Goal: Transaction & Acquisition: Download file/media

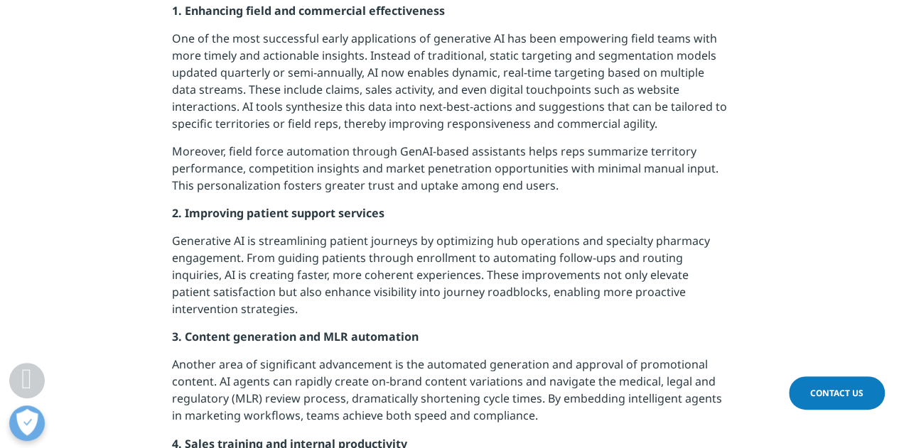
scroll to position [924, 0]
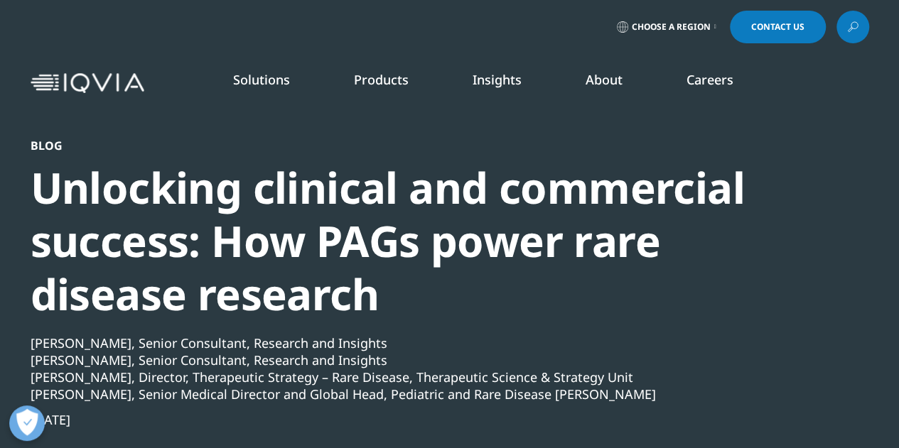
click at [856, 141] on div "Blog Unlocking clinical and commercial success: How PAGs power rare disease res…" at bounding box center [450, 355] width 839 height 432
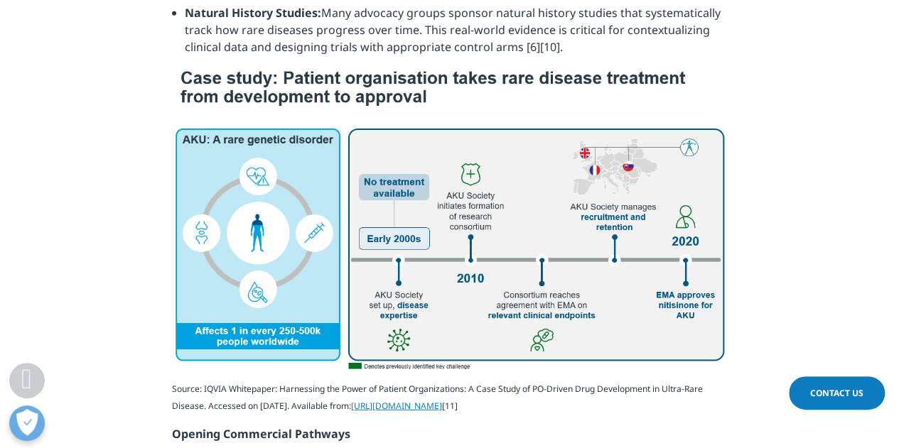
scroll to position [1919, 0]
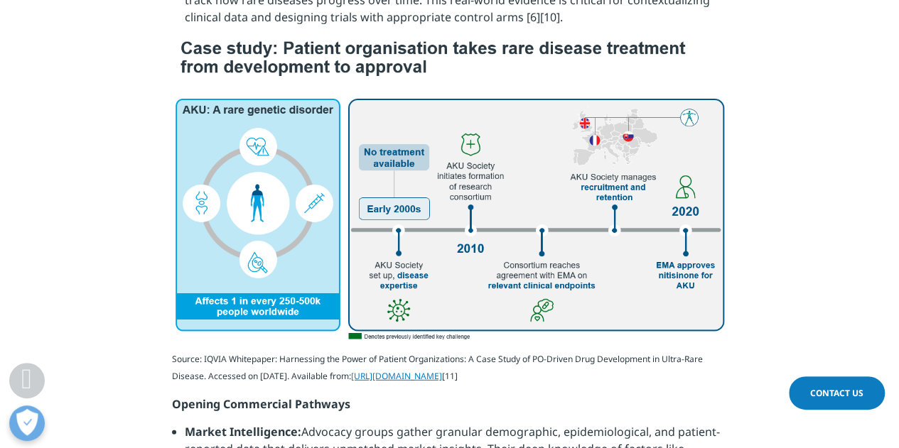
click at [668, 259] on img at bounding box center [449, 188] width 555 height 304
click at [442, 370] on span "https://www.iqvia.com/-/media/iqvia/pdfs/library/white-papers/harnessing-the-po…" at bounding box center [396, 376] width 91 height 12
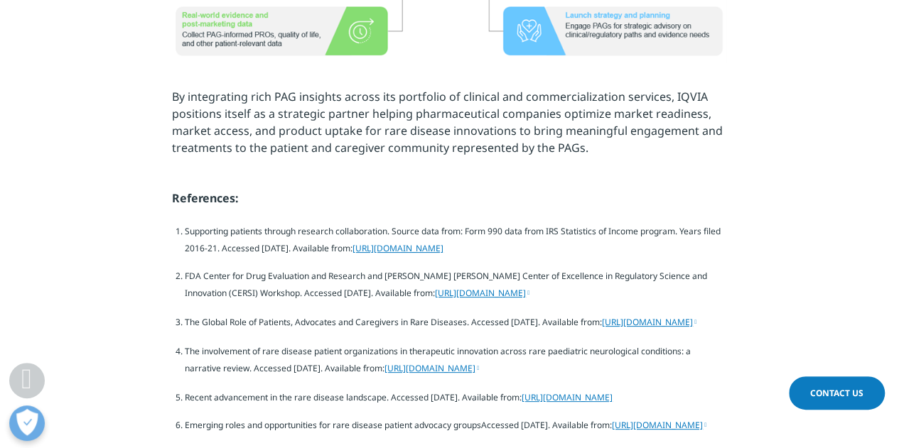
scroll to position [3553, 0]
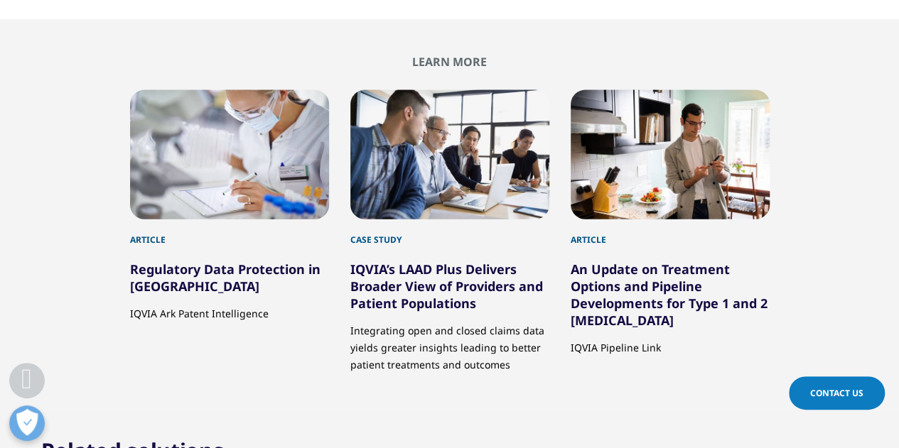
scroll to position [1563, 0]
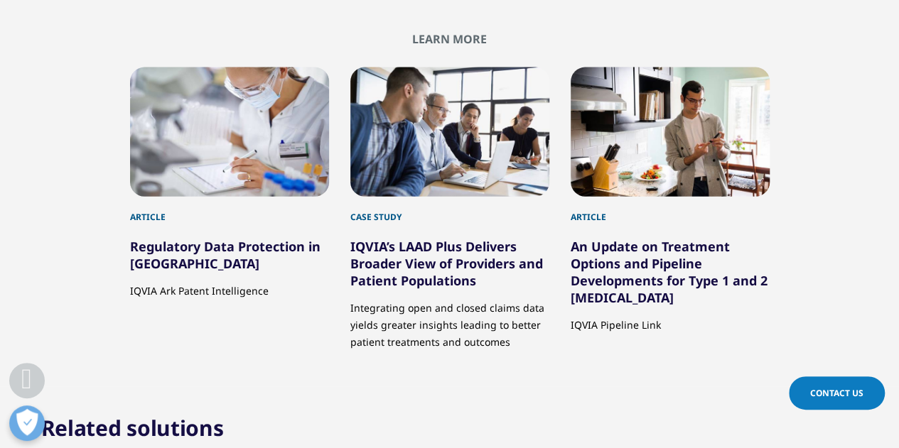
click at [276, 238] on link "Regulatory Data Protection in Switzerland" at bounding box center [225, 255] width 190 height 34
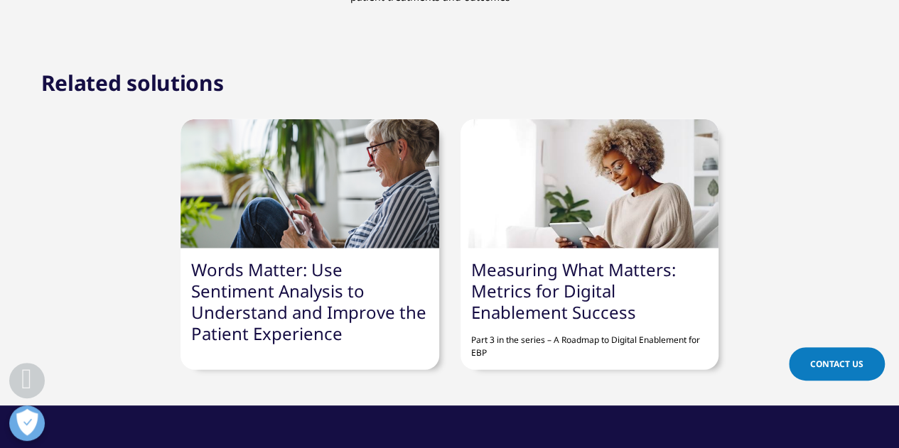
scroll to position [1919, 0]
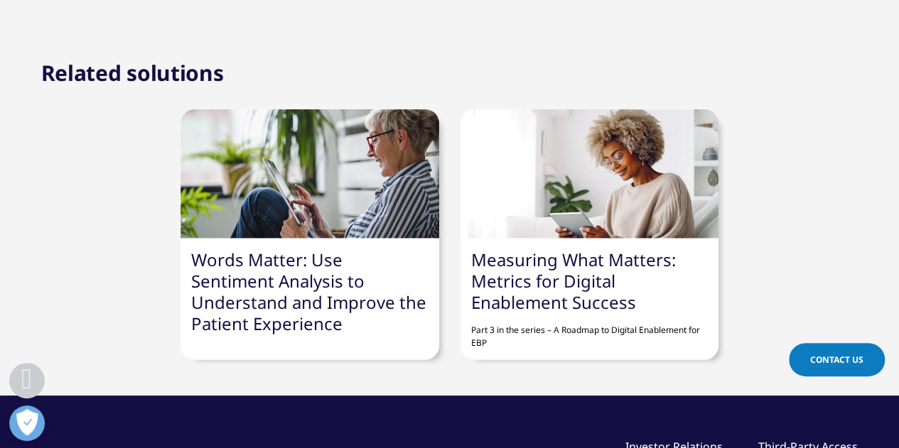
click at [541, 320] on p "Part 3 in the series – A Roadmap to Digital Enablement for EBP" at bounding box center [589, 331] width 237 height 36
click at [543, 314] on p "Part 3 in the series – A Roadmap to Digital Enablement for EBP" at bounding box center [589, 331] width 237 height 36
click at [552, 273] on link "Measuring What Matters: Metrics for Digital Enablement Success" at bounding box center [573, 281] width 205 height 66
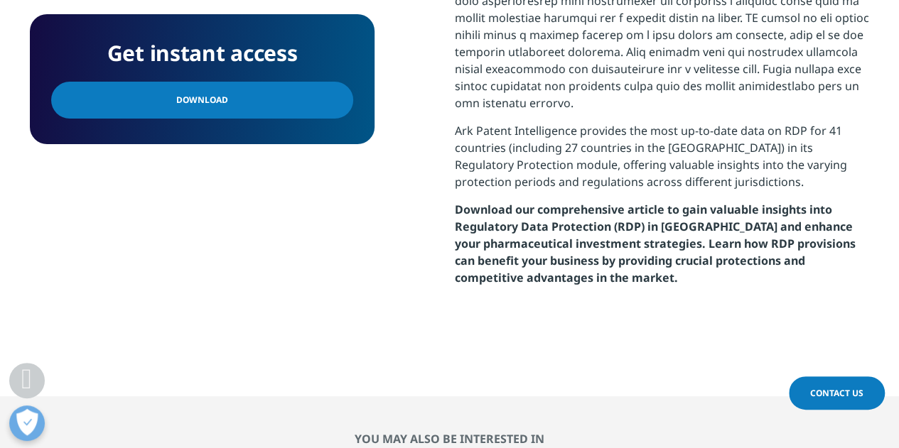
scroll to position [924, 0]
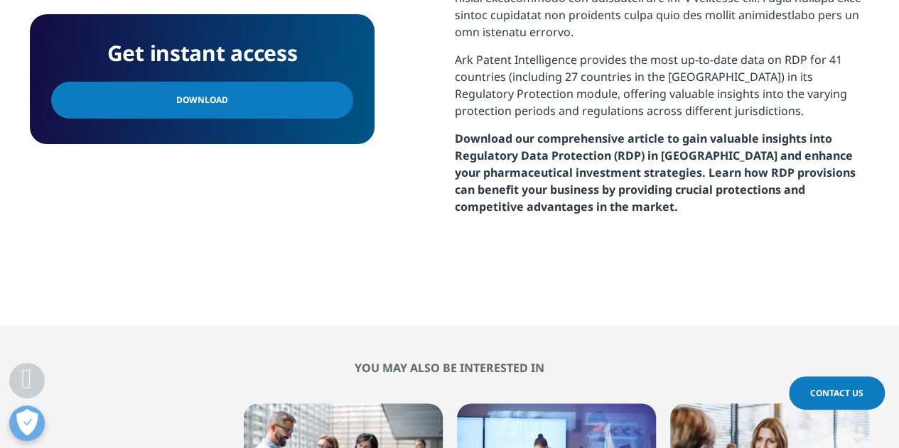
click at [291, 109] on link "Download" at bounding box center [202, 100] width 302 height 37
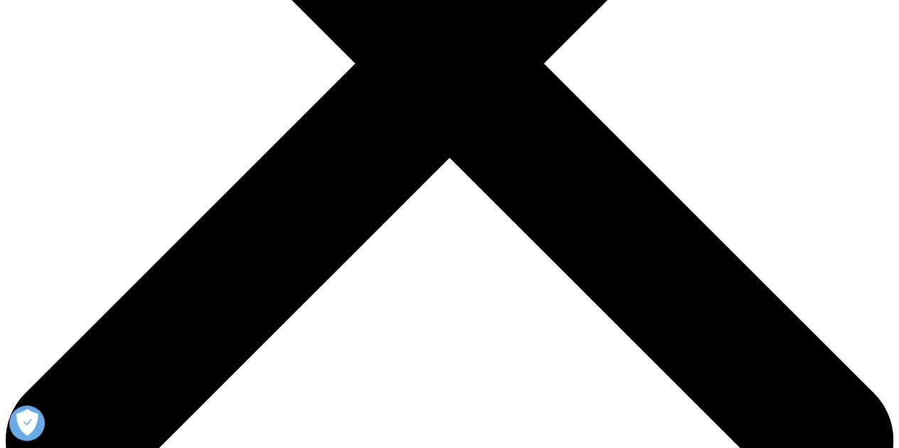
scroll to position [569, 0]
